Goal: Information Seeking & Learning: Learn about a topic

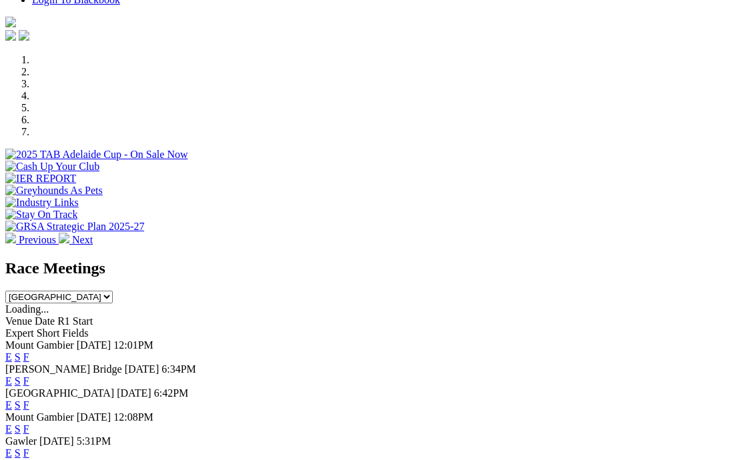
scroll to position [362, 0]
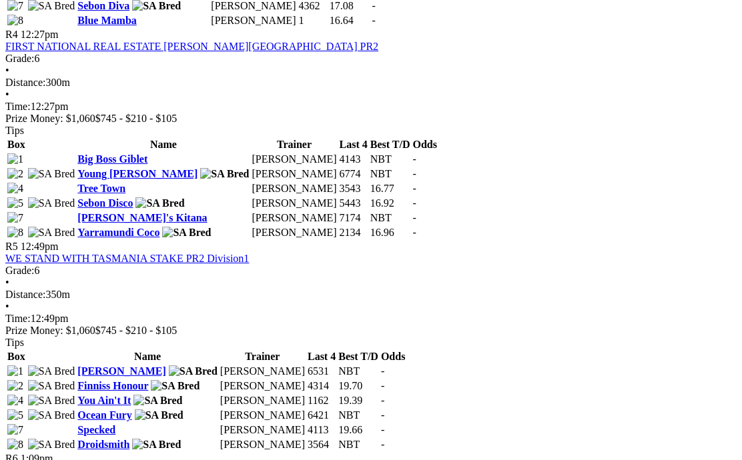
scroll to position [1263, 0]
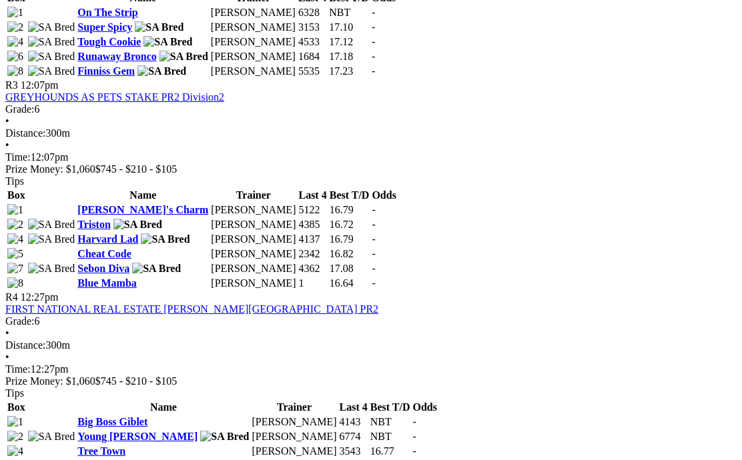
scroll to position [994, 0]
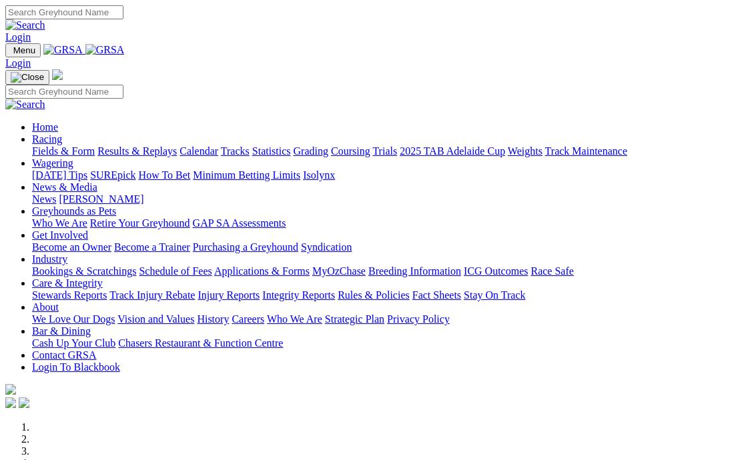
scroll to position [420, 0]
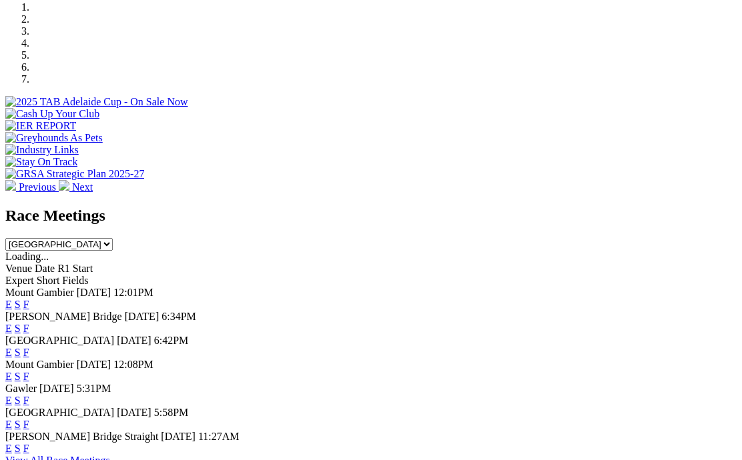
click at [29, 347] on link "F" at bounding box center [26, 352] width 6 height 11
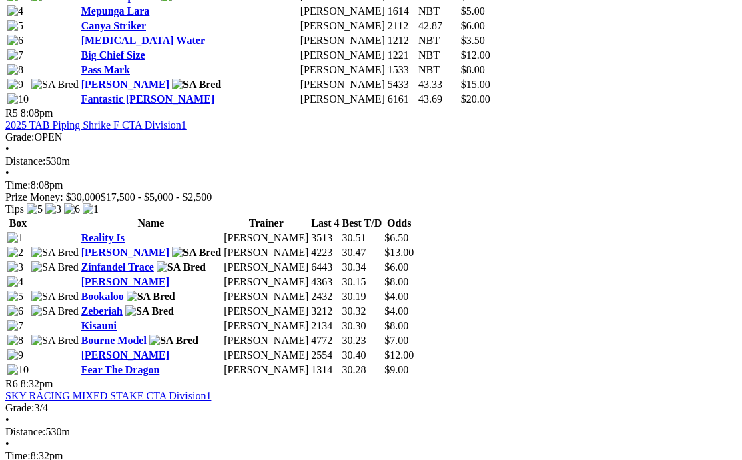
scroll to position [1564, 1]
